Goal: Information Seeking & Learning: Find specific fact

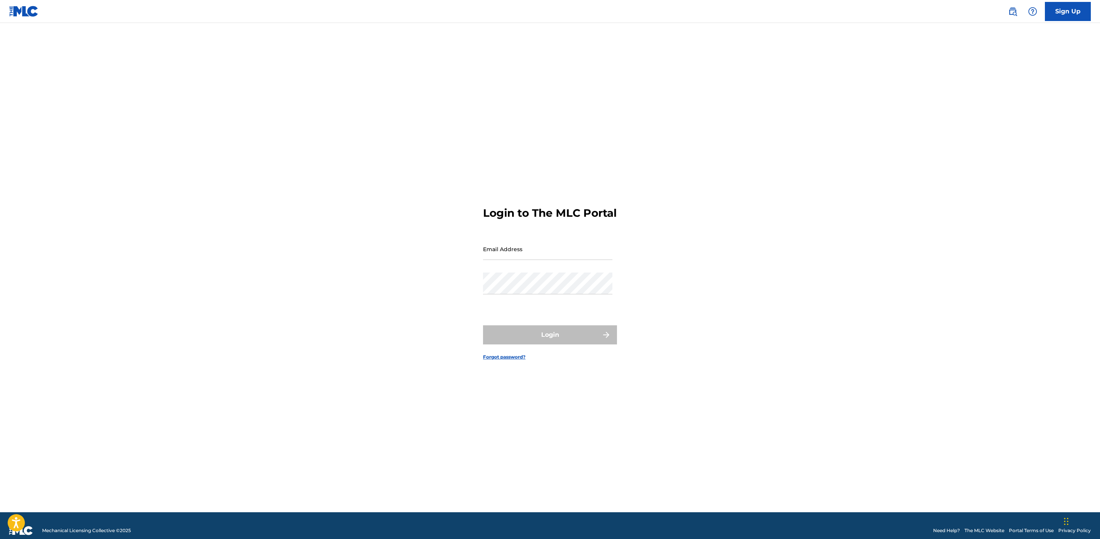
click at [525, 251] on input "Email Address" at bounding box center [547, 249] width 129 height 22
click at [508, 260] on input "Email Address" at bounding box center [547, 249] width 129 height 22
type input "[EMAIL_ADDRESS][DOMAIN_NAME]"
click at [549, 304] on div "Password" at bounding box center [547, 290] width 129 height 34
click at [518, 294] on input "Code" at bounding box center [547, 283] width 129 height 22
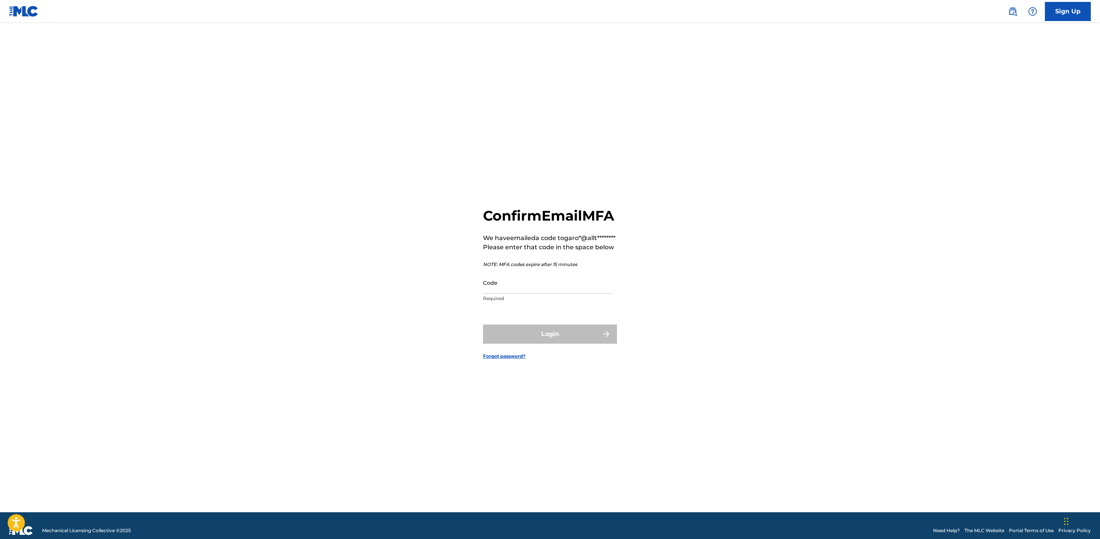
click at [518, 294] on input "Code" at bounding box center [547, 283] width 129 height 22
paste input "311738"
type input "311738"
click at [772, 304] on div "Confirm Email MFA We have emailed a code to garo*@allt******** Please enter tha…" at bounding box center [550, 277] width 536 height 471
click at [556, 344] on button "Login" at bounding box center [550, 334] width 134 height 19
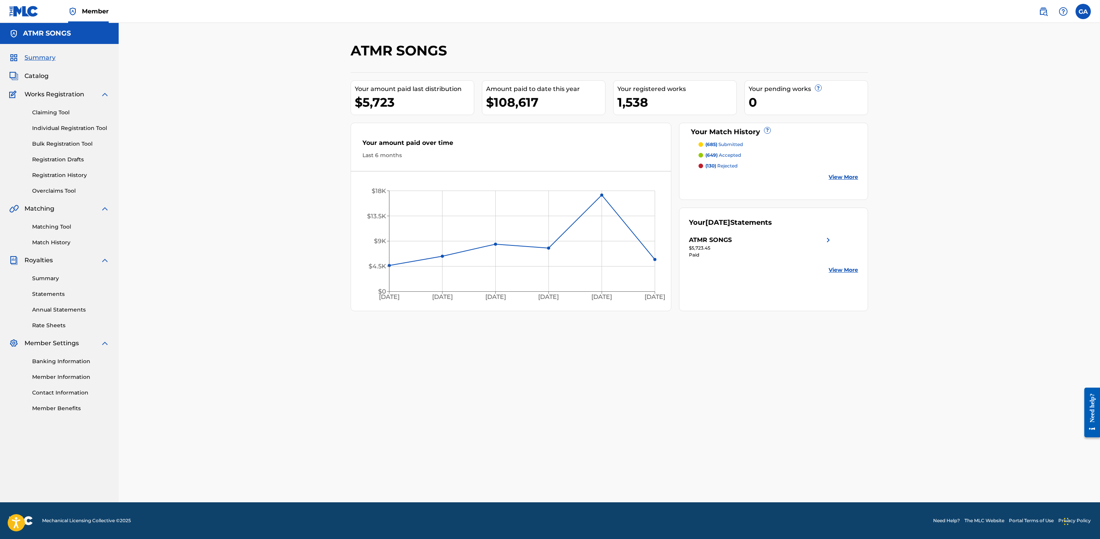
click at [44, 73] on span "Catalog" at bounding box center [36, 76] width 24 height 9
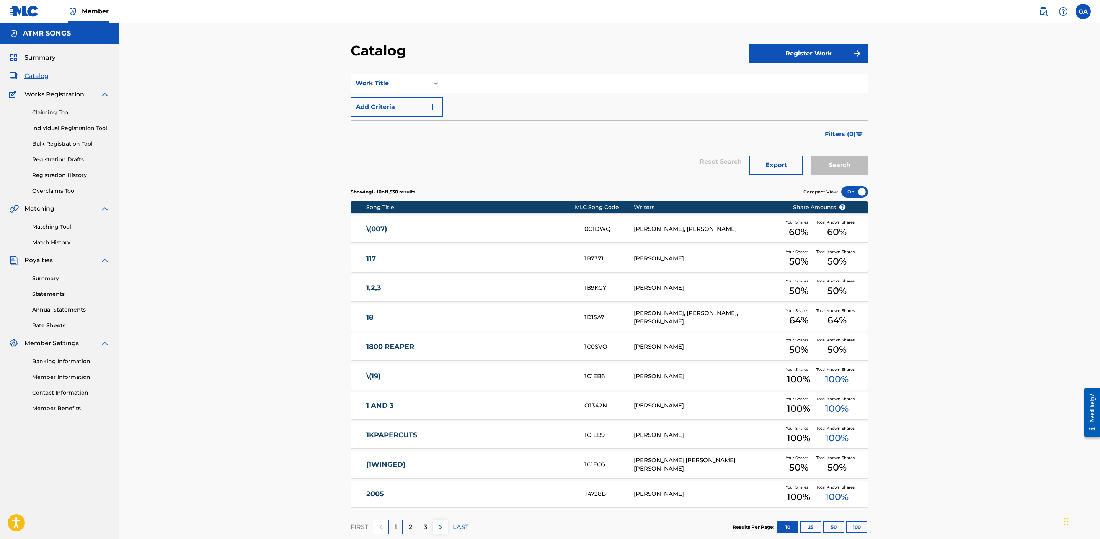
click at [1044, 21] on nav "Member GA GA [PERSON_NAME] [EMAIL_ADDRESS][DOMAIN_NAME] Notification Preference…" at bounding box center [550, 11] width 1100 height 23
click at [1044, 13] on img at bounding box center [1042, 11] width 9 height 9
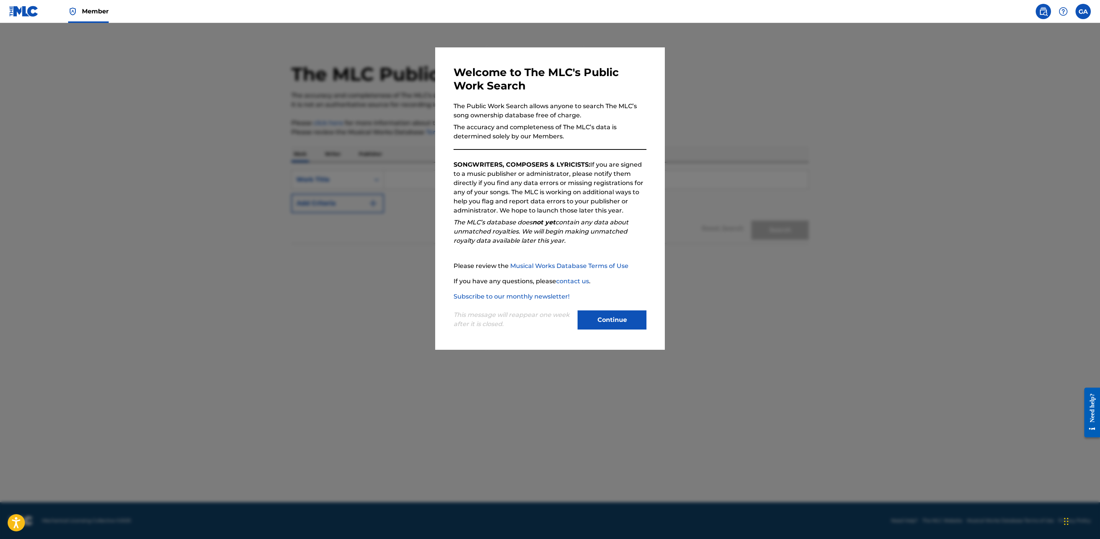
click at [621, 322] on button "Continue" at bounding box center [611, 320] width 69 height 19
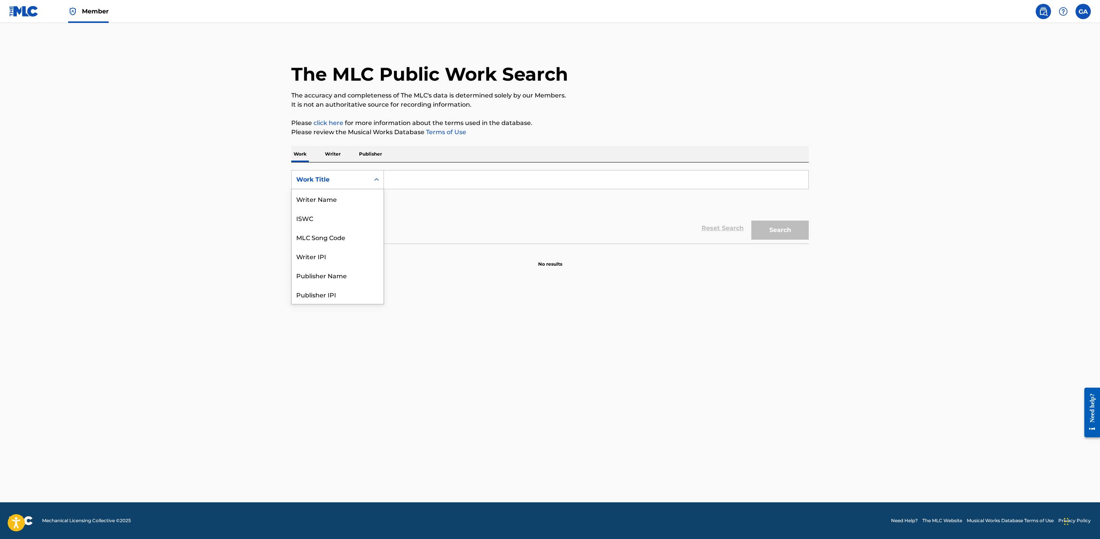
click at [347, 181] on div "Work Title" at bounding box center [330, 179] width 69 height 9
click at [343, 202] on div "Writer Name" at bounding box center [338, 198] width 92 height 19
click at [438, 186] on input "Search Form" at bounding box center [596, 180] width 424 height 18
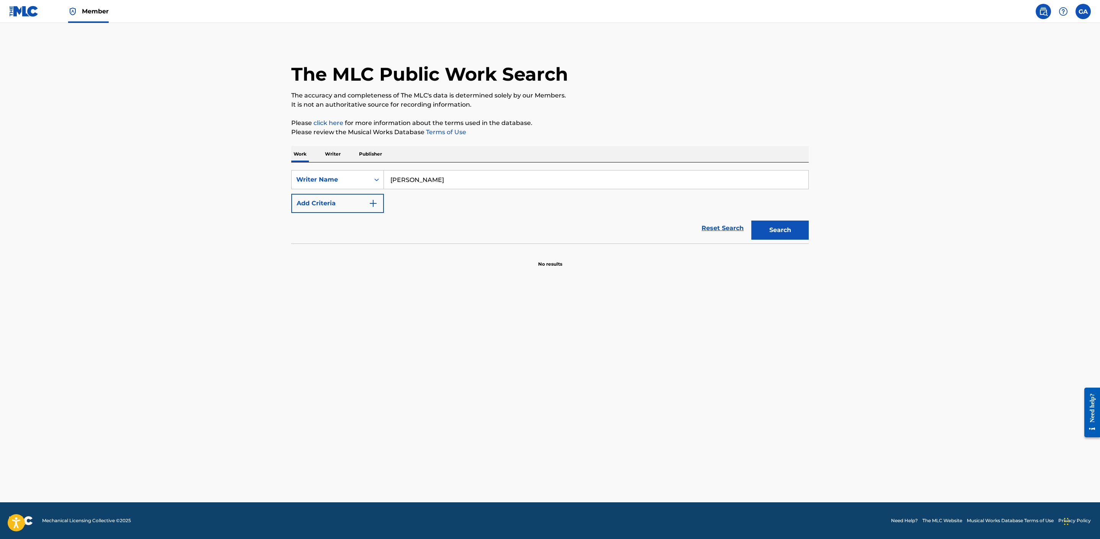
type input "[PERSON_NAME]"
click at [785, 232] on button "Search" at bounding box center [779, 230] width 57 height 19
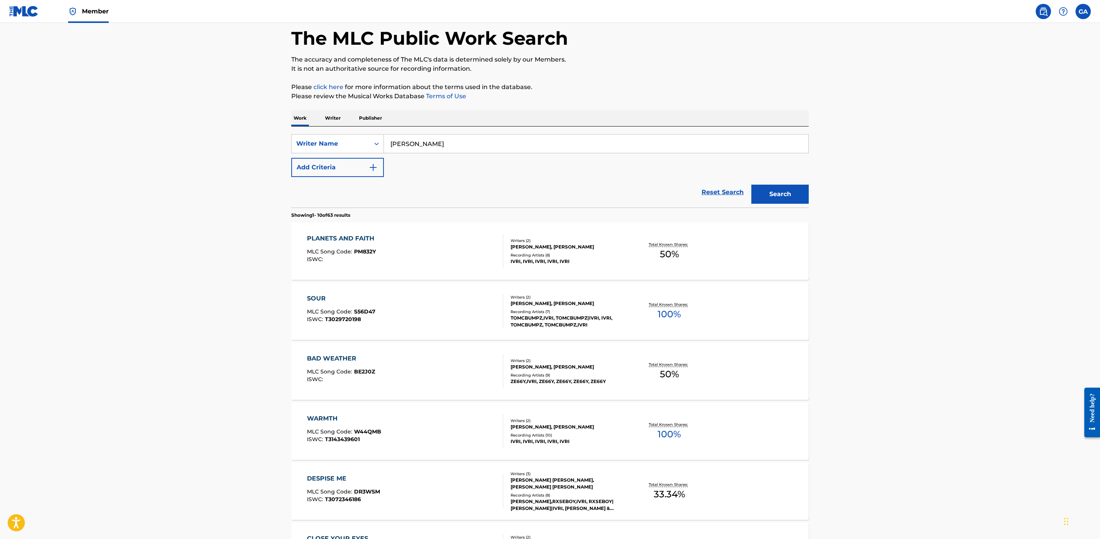
scroll to position [38, 0]
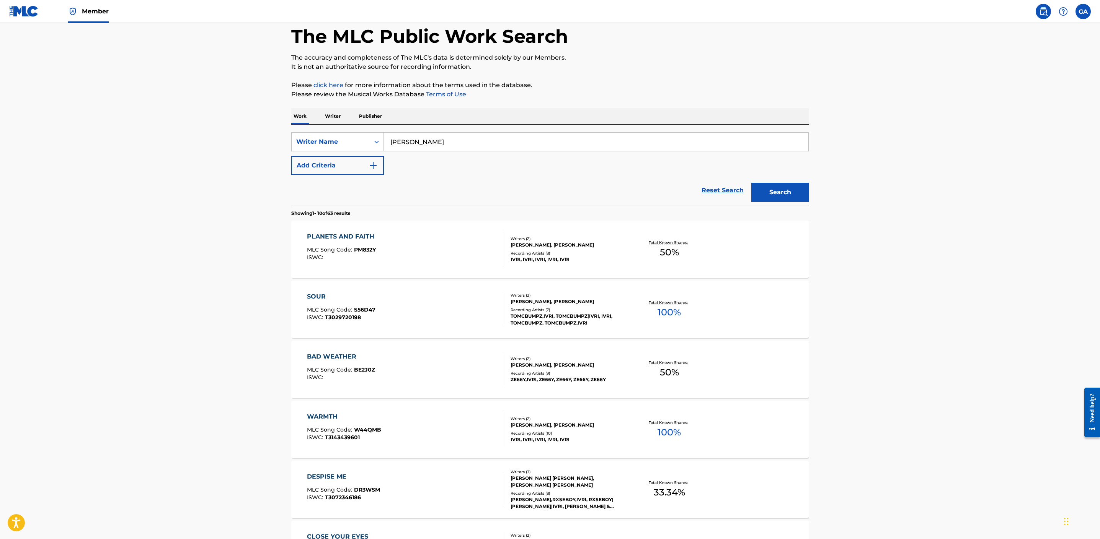
click at [567, 244] on div "[PERSON_NAME], [PERSON_NAME]" at bounding box center [568, 245] width 116 height 7
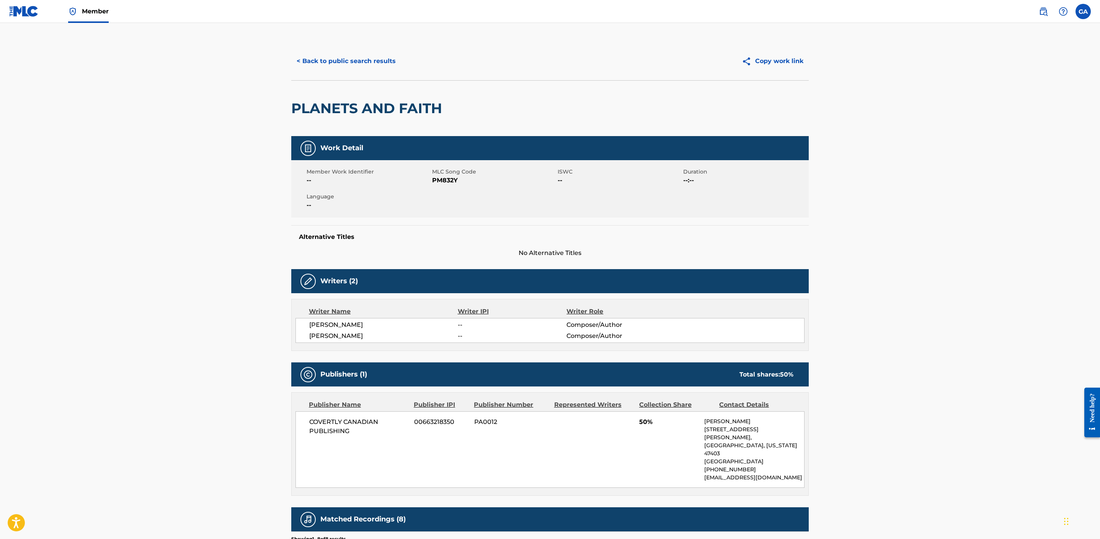
click at [314, 53] on button "< Back to public search results" at bounding box center [346, 61] width 110 height 19
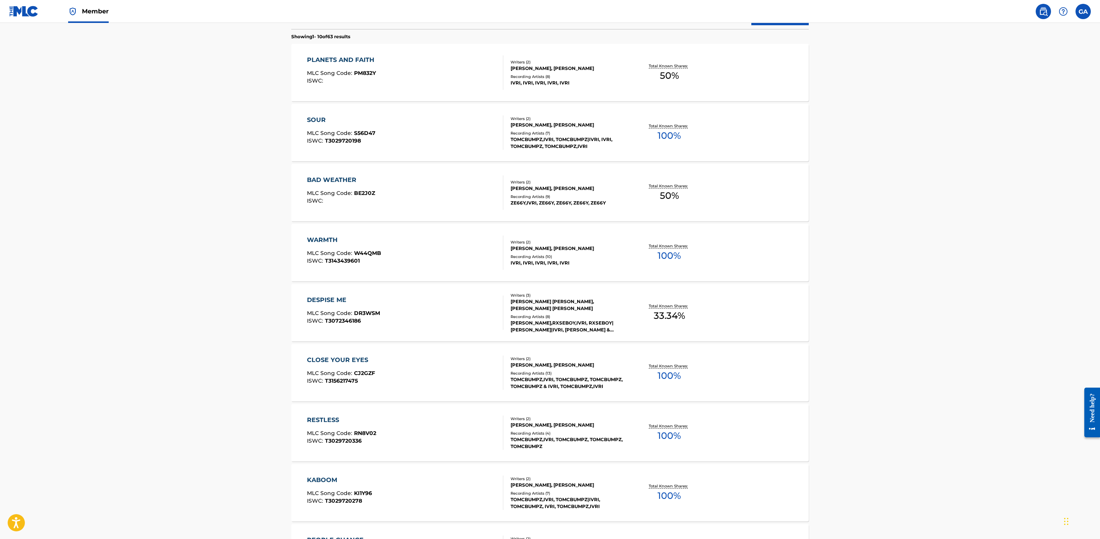
scroll to position [300, 0]
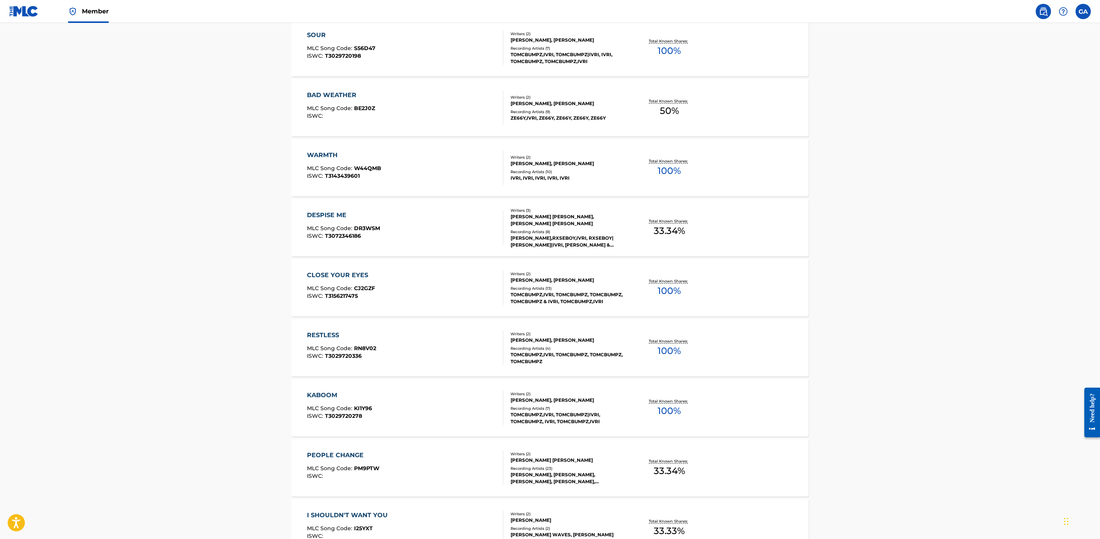
click at [319, 393] on div "KABOOM" at bounding box center [339, 395] width 65 height 9
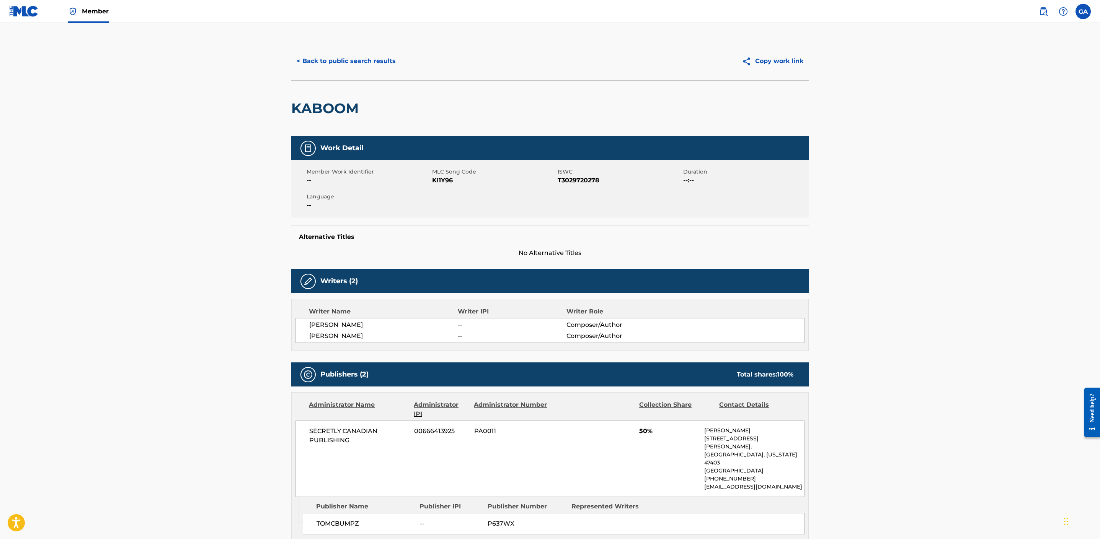
click at [318, 67] on button "< Back to public search results" at bounding box center [346, 61] width 110 height 19
